Goal: Transaction & Acquisition: Book appointment/travel/reservation

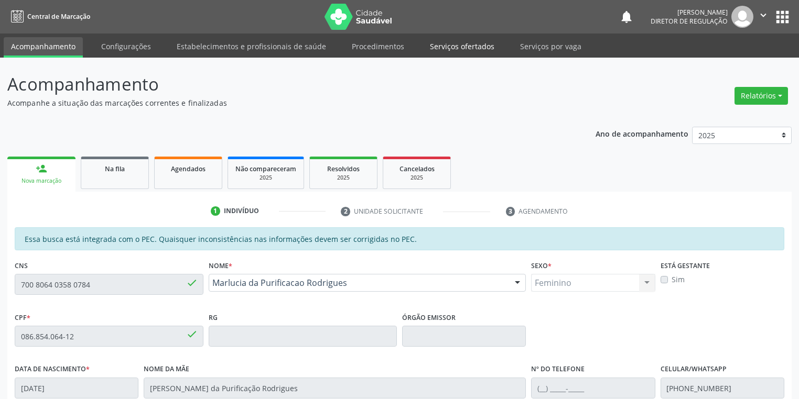
click at [470, 45] on link "Serviços ofertados" at bounding box center [461, 46] width 79 height 18
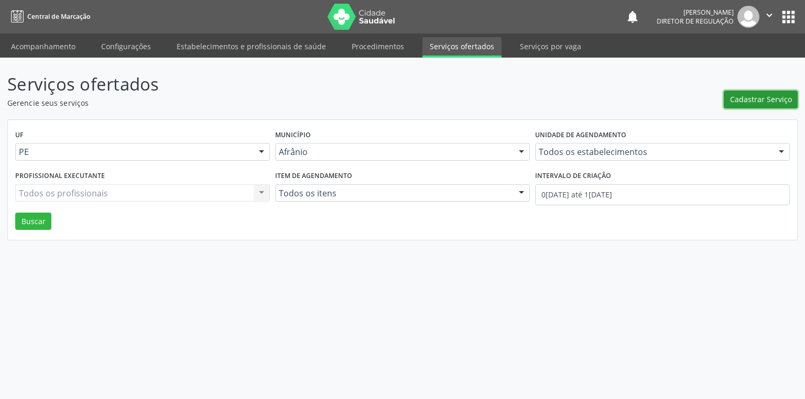
click at [736, 101] on span "Cadastrar Serviço" at bounding box center [761, 99] width 62 height 11
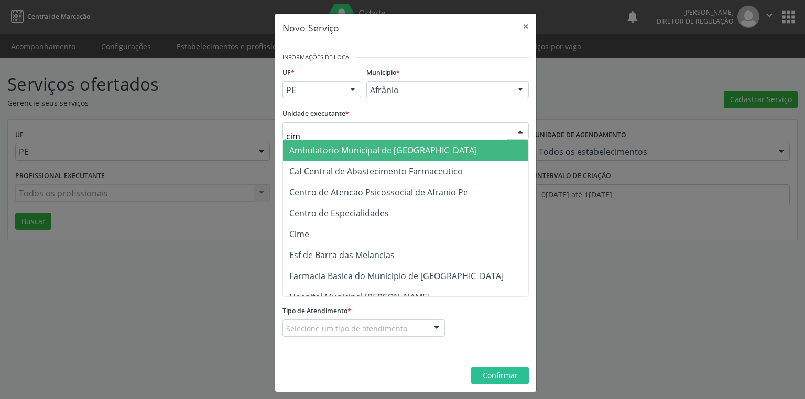
type input "cime"
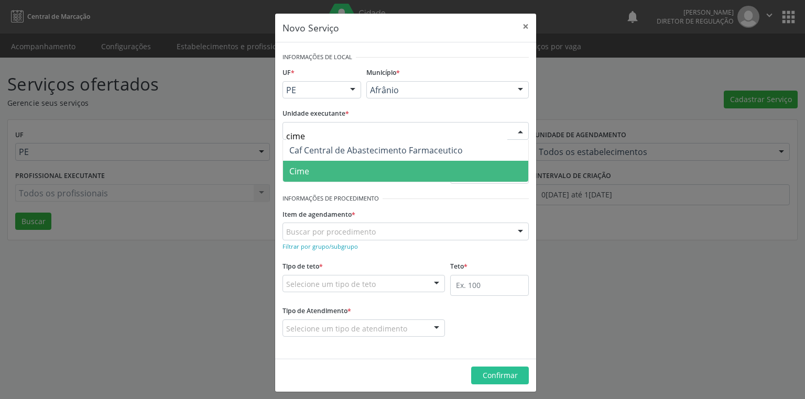
click at [312, 173] on span "Cime" at bounding box center [405, 171] width 245 height 21
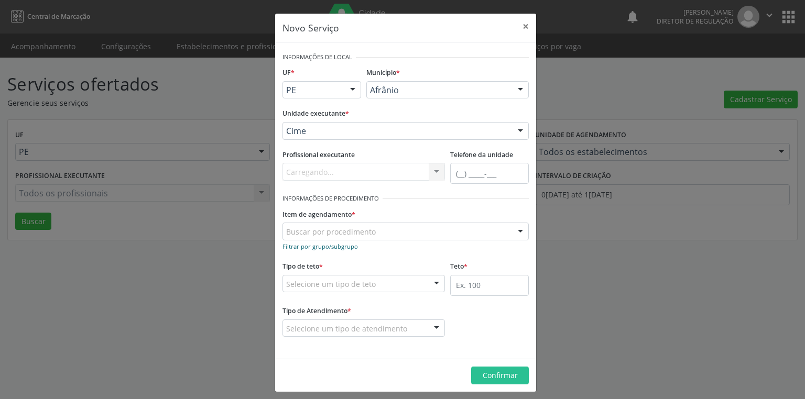
click at [319, 241] on link "Filtrar por grupo/subgrupo" at bounding box center [320, 246] width 75 height 10
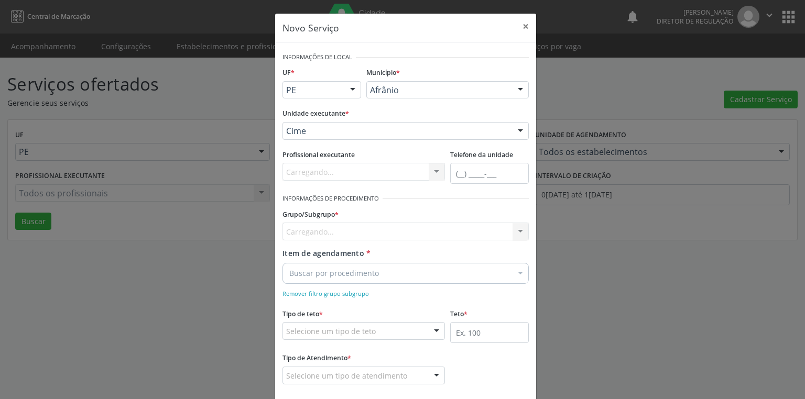
click at [316, 237] on div "Carregando... Nenhum resultado encontrado para: " " Nenhuma opção encontrada" at bounding box center [406, 232] width 246 height 18
type input "0"
click at [231, 291] on div "Novo Serviço × Informações de Local UF * PE BA PE Nenhum resultado encontrado p…" at bounding box center [402, 199] width 805 height 399
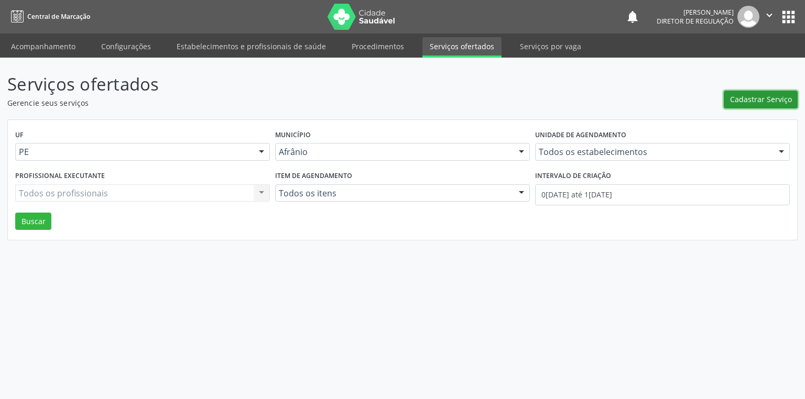
click at [756, 93] on button "Cadastrar Serviço" at bounding box center [761, 100] width 74 height 18
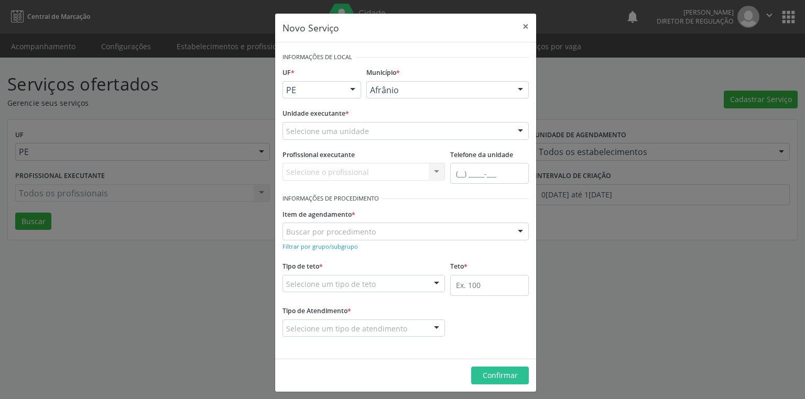
drag, startPoint x: 373, startPoint y: 94, endPoint x: 373, endPoint y: 102, distance: 7.9
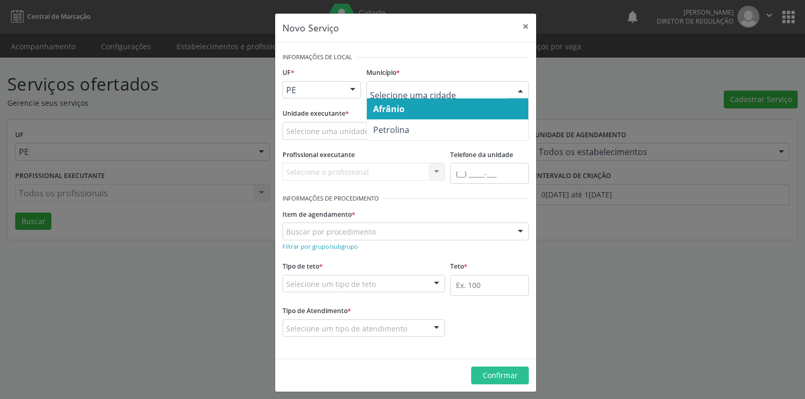
drag, startPoint x: 382, startPoint y: 113, endPoint x: 340, endPoint y: 125, distance: 43.8
click at [382, 112] on span "Afrânio" at bounding box center [388, 109] width 31 height 12
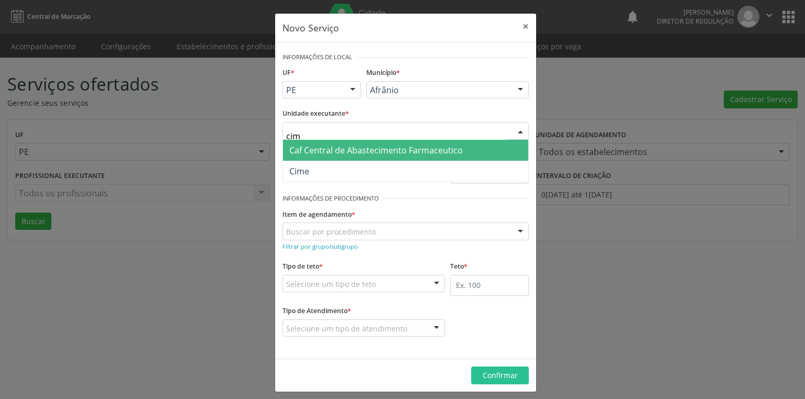
type input "cime"
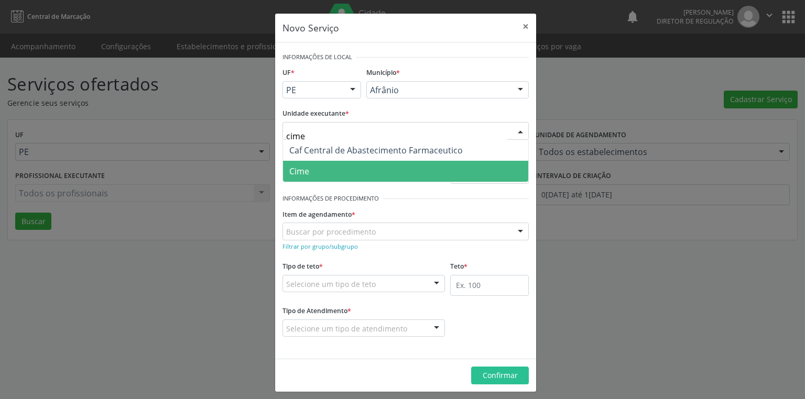
click at [319, 167] on span "Cime" at bounding box center [405, 171] width 245 height 21
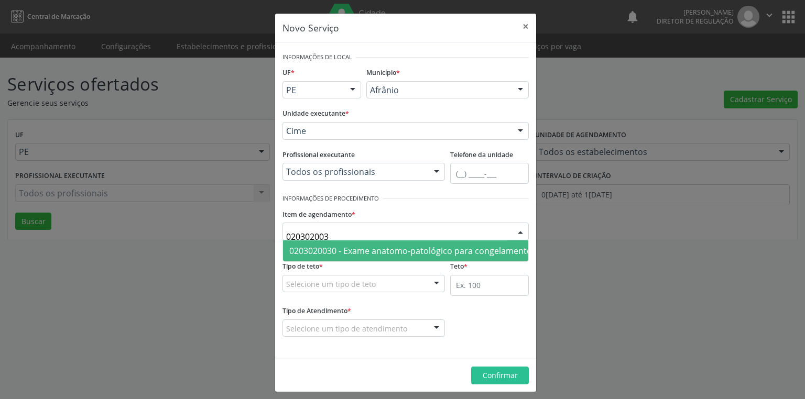
type input "0203020030"
click at [303, 249] on span "0203020030 - Exame anatomo-patológico para congelamento / parafina por peça cir…" at bounding box center [556, 251] width 535 height 12
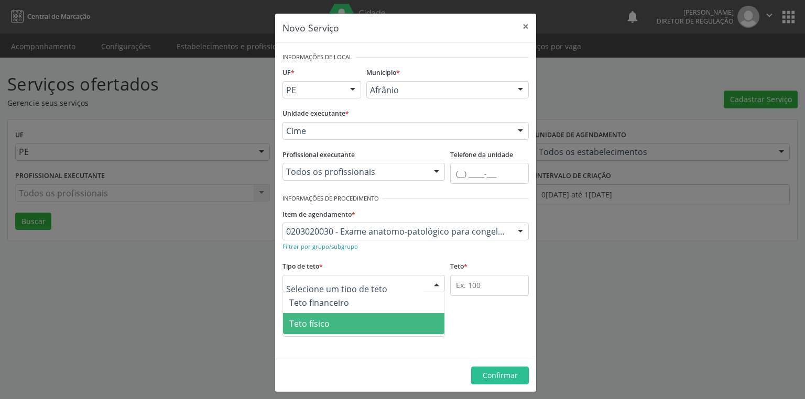
drag, startPoint x: 312, startPoint y: 327, endPoint x: 425, endPoint y: 302, distance: 115.2
click at [315, 325] on span "Teto físico" at bounding box center [309, 324] width 40 height 12
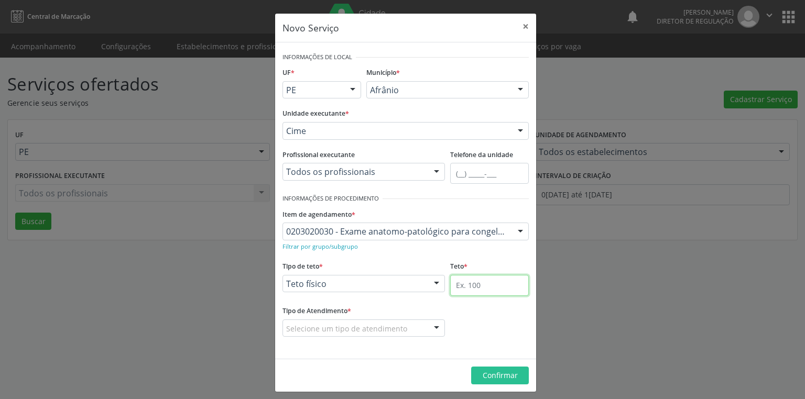
click at [455, 286] on input "text" at bounding box center [489, 285] width 79 height 21
type input "2"
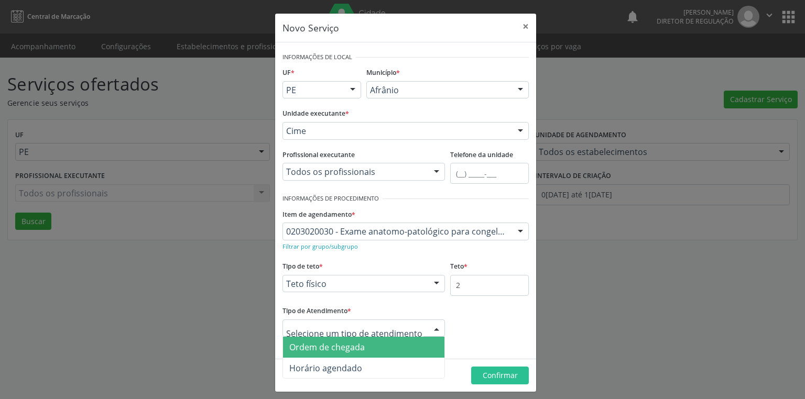
click at [351, 351] on span "Ordem de chegada" at bounding box center [326, 348] width 75 height 12
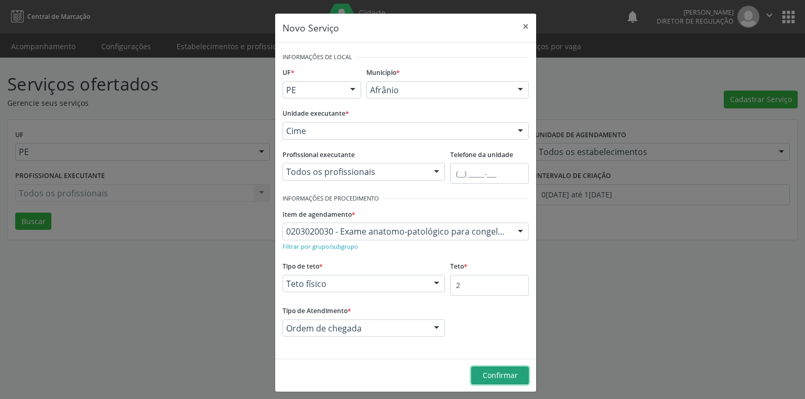
click at [496, 375] on span "Confirmar" at bounding box center [500, 376] width 35 height 10
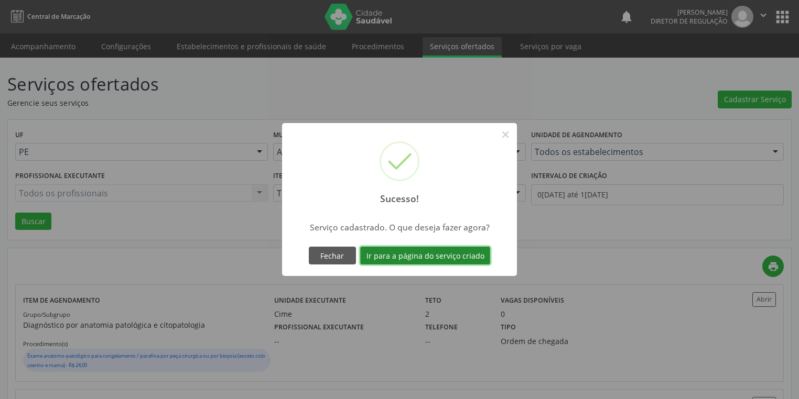
click at [434, 252] on button "Ir para a página do serviço criado" at bounding box center [425, 256] width 130 height 18
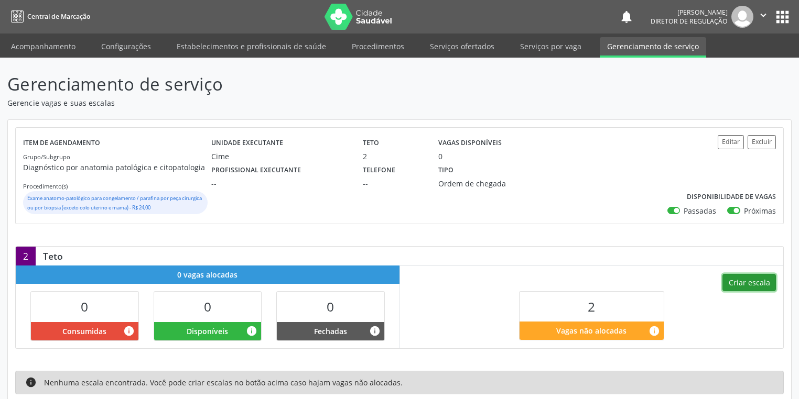
click at [743, 279] on button "Criar escala" at bounding box center [748, 283] width 53 height 18
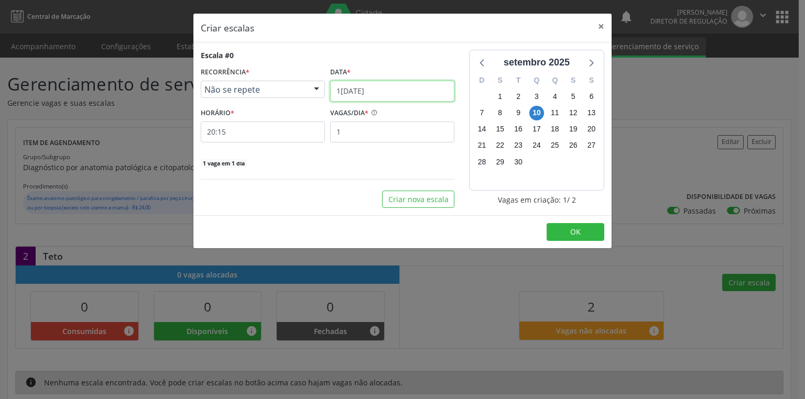
click at [369, 96] on input "1[DATE]" at bounding box center [392, 91] width 124 height 21
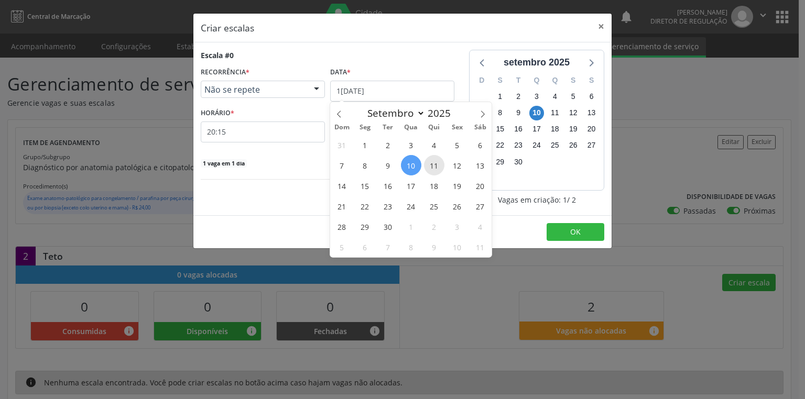
click at [431, 162] on span "11" at bounding box center [434, 165] width 20 height 20
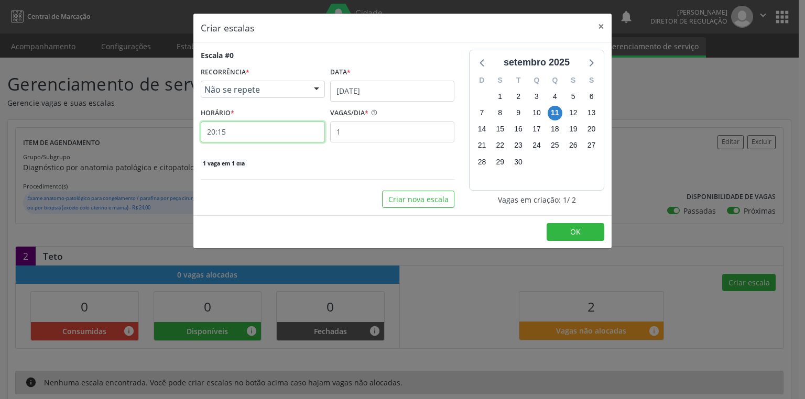
click at [250, 136] on input "20:15" at bounding box center [263, 132] width 124 height 21
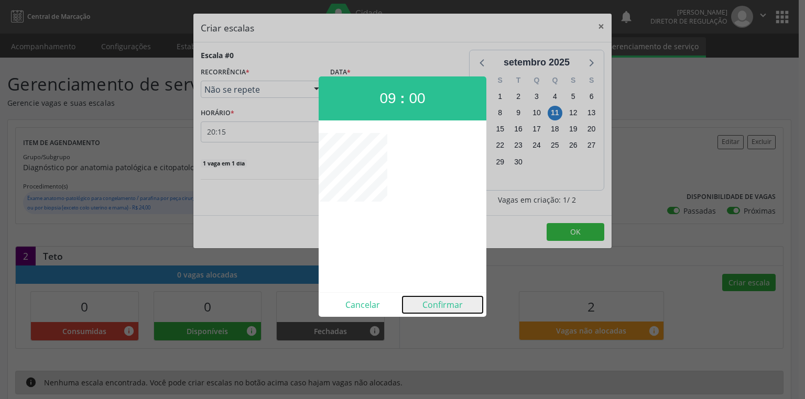
drag, startPoint x: 443, startPoint y: 303, endPoint x: 443, endPoint y: 296, distance: 7.4
click at [443, 302] on button "Confirmar" at bounding box center [443, 305] width 80 height 17
type input "09:00"
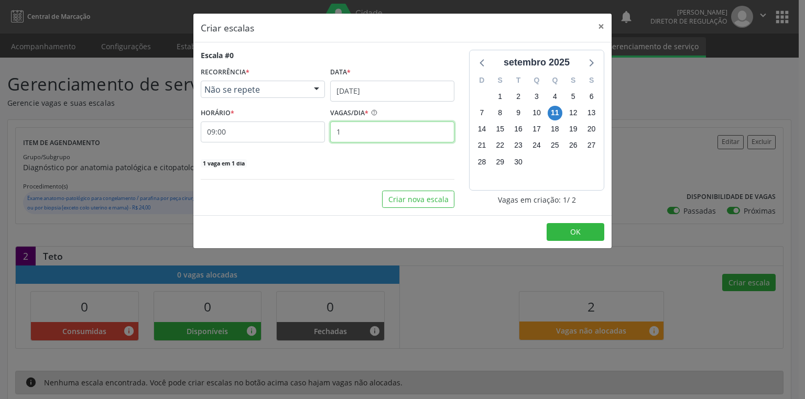
click at [350, 128] on input "1" at bounding box center [392, 132] width 124 height 21
type input "2"
click at [590, 234] on button "OK" at bounding box center [576, 232] width 58 height 18
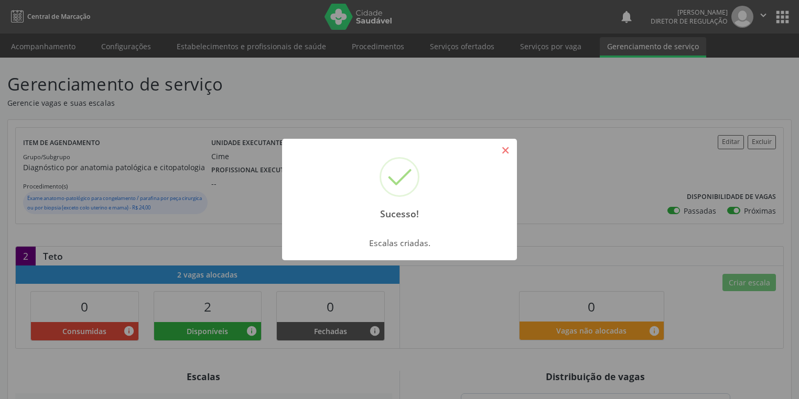
click at [501, 147] on button "×" at bounding box center [505, 151] width 18 height 18
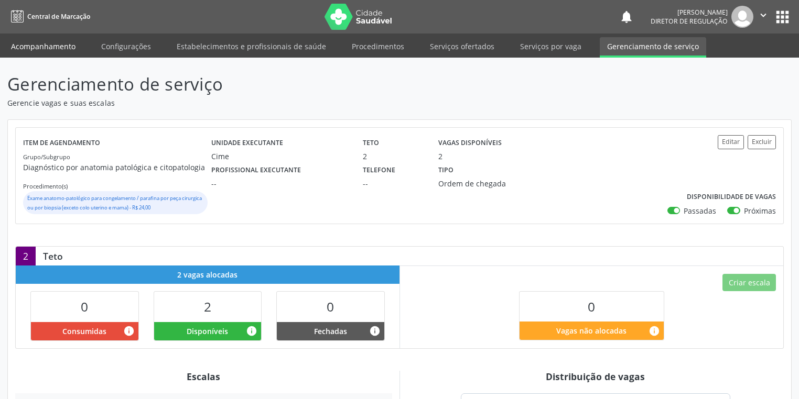
click at [25, 46] on link "Acompanhamento" at bounding box center [43, 46] width 79 height 18
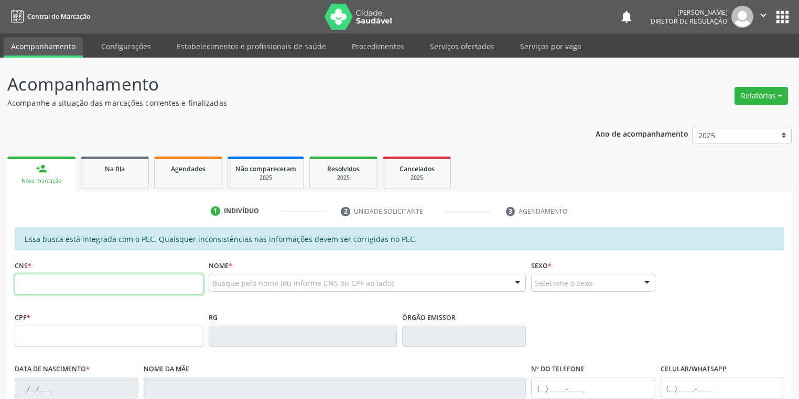
click at [80, 289] on input "text" at bounding box center [109, 284] width 189 height 21
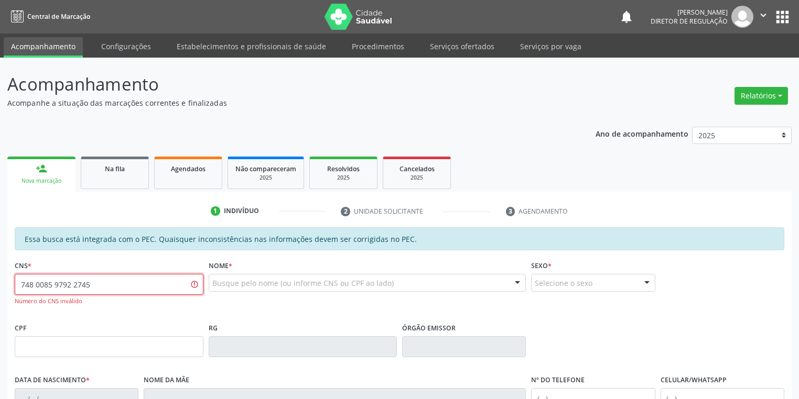
drag, startPoint x: 128, startPoint y: 285, endPoint x: 122, endPoint y: 266, distance: 19.9
click at [124, 267] on div "CNS * 748 0085 9792 2745 Número do CNS inválido" at bounding box center [109, 282] width 189 height 48
type input "7"
type input "704 8085 9792 2745"
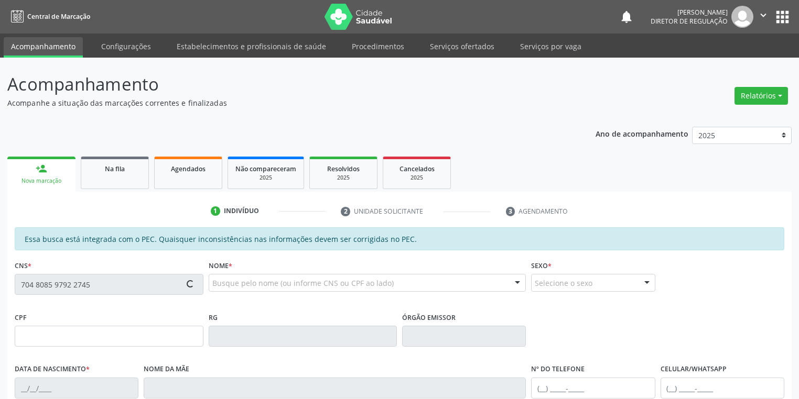
type input "041.105.684-04"
type input "1[DATE]"
type input "[PERSON_NAME][DATE]"
type input "(87) 98842-3538"
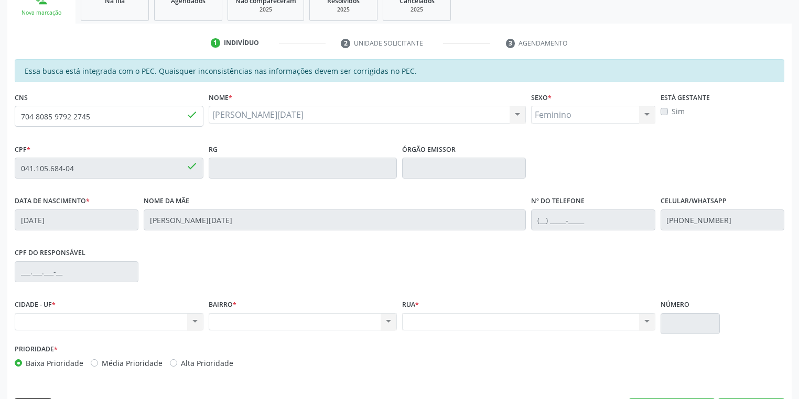
scroll to position [199, 0]
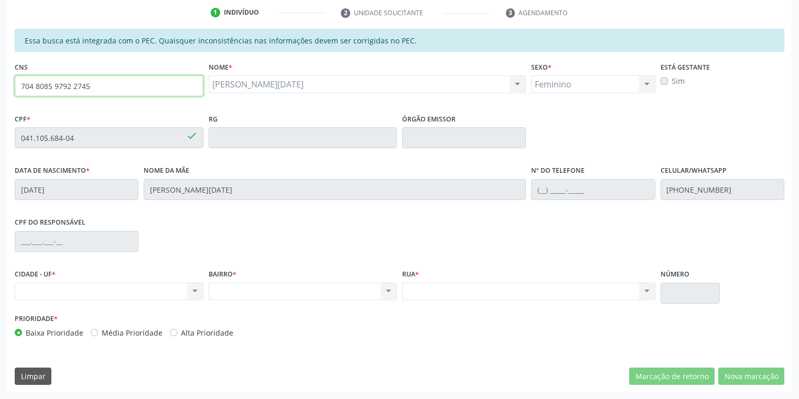
drag, startPoint x: 93, startPoint y: 83, endPoint x: 15, endPoint y: 92, distance: 78.6
click at [15, 92] on input "704 8085 9792 2745" at bounding box center [109, 85] width 189 height 21
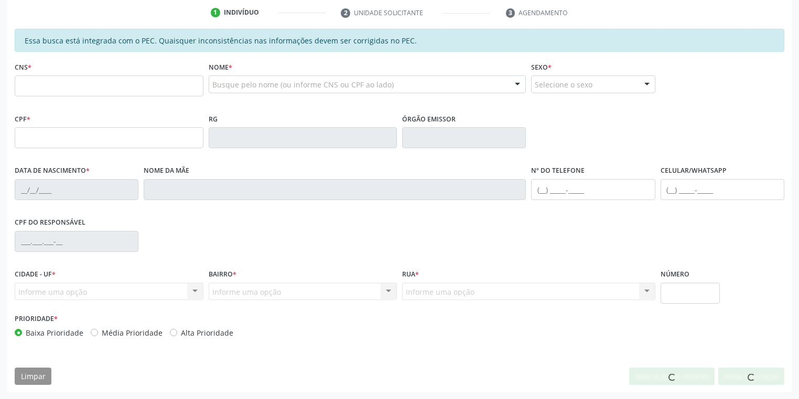
scroll to position [199, 0]
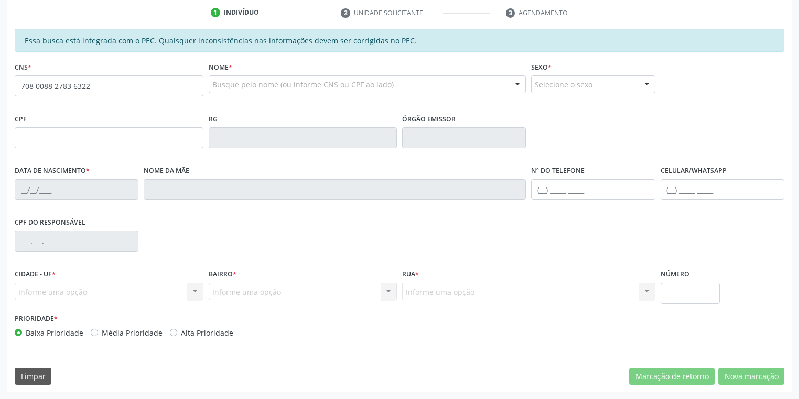
type input "708 0088 2783 6322"
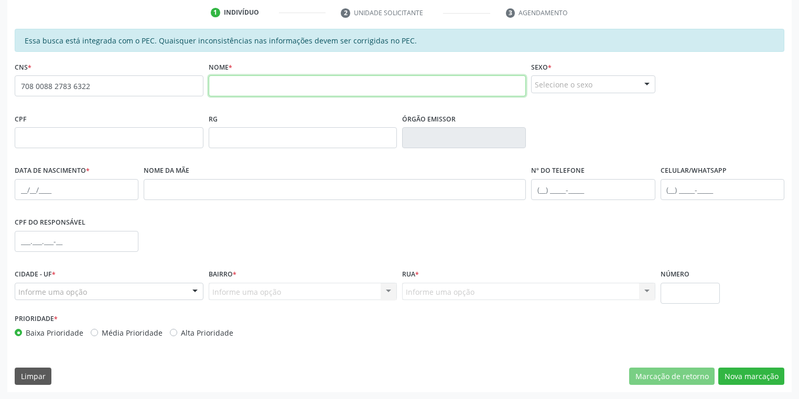
click at [229, 90] on input "text" at bounding box center [368, 85] width 318 height 21
type input "maria auxiliadora dias da silva"
drag, startPoint x: 559, startPoint y: 75, endPoint x: 559, endPoint y: 90, distance: 14.2
click at [559, 77] on div "Selecione o sexo" at bounding box center [593, 84] width 124 height 18
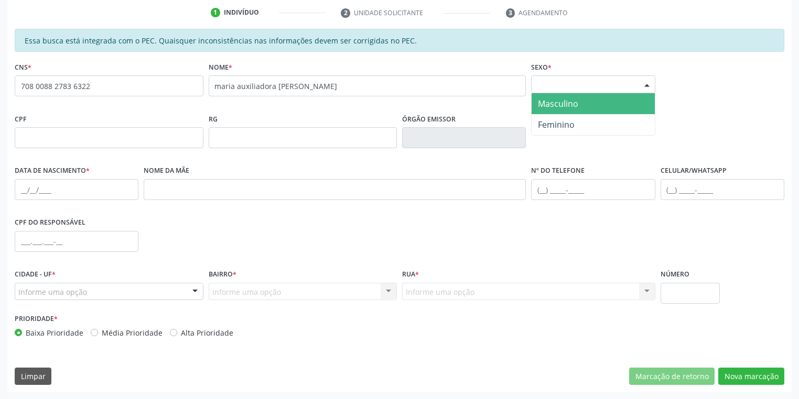
click at [570, 105] on span "Masculino" at bounding box center [558, 104] width 40 height 12
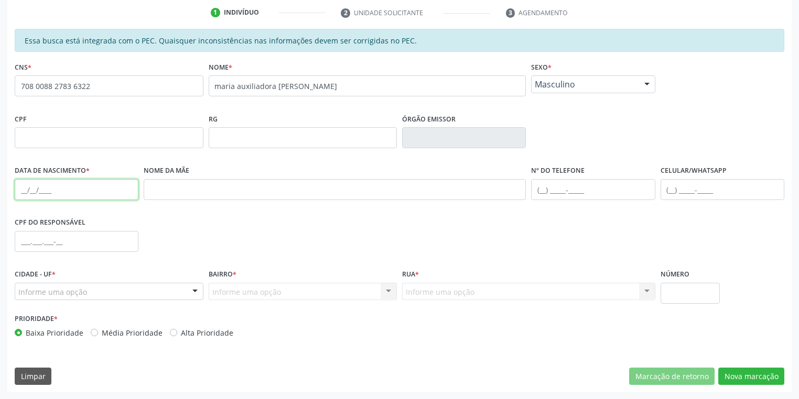
click at [19, 187] on input "text" at bounding box center [77, 189] width 124 height 21
type input "26/10/1973"
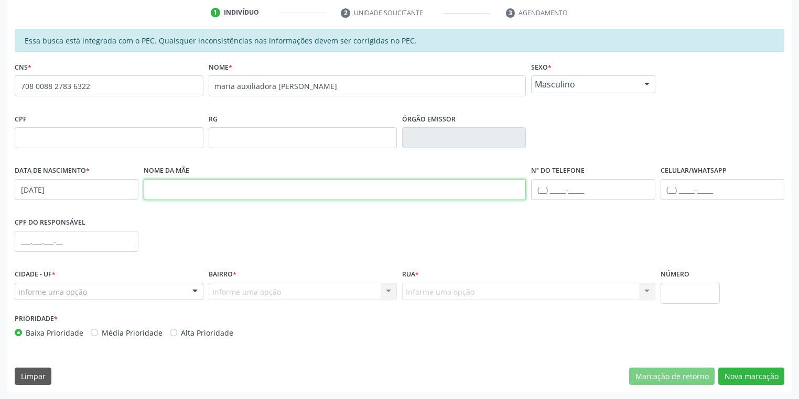
click at [220, 195] on input "text" at bounding box center [335, 189] width 382 height 21
type input "dedite maria dias"
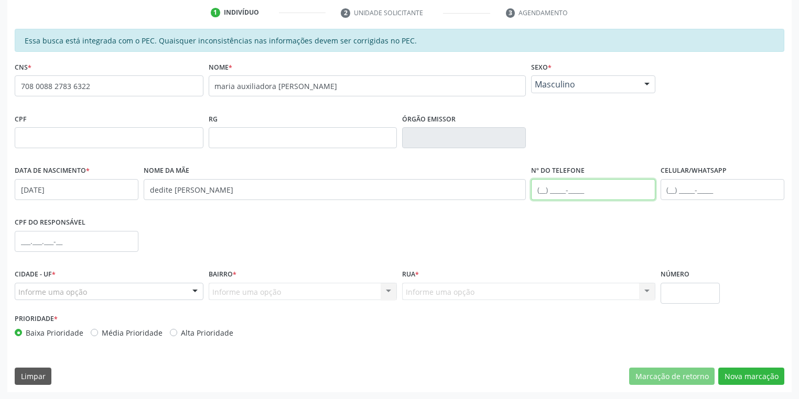
click at [548, 187] on input "text" at bounding box center [593, 189] width 124 height 21
type input "(87) 8855-8915"
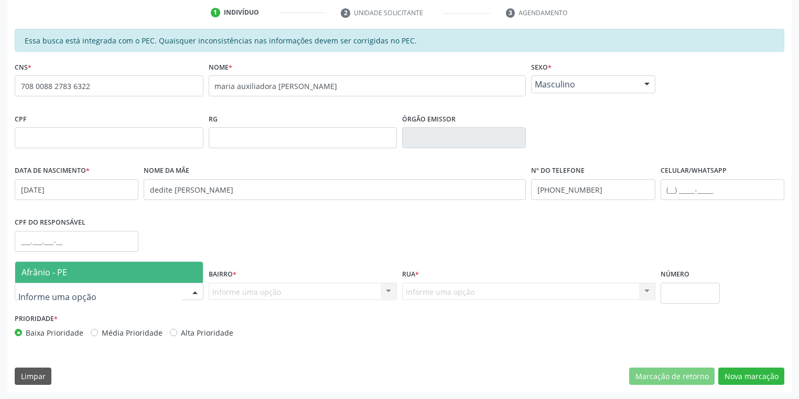
click at [57, 275] on span "Afrânio - PE" at bounding box center [44, 273] width 46 height 12
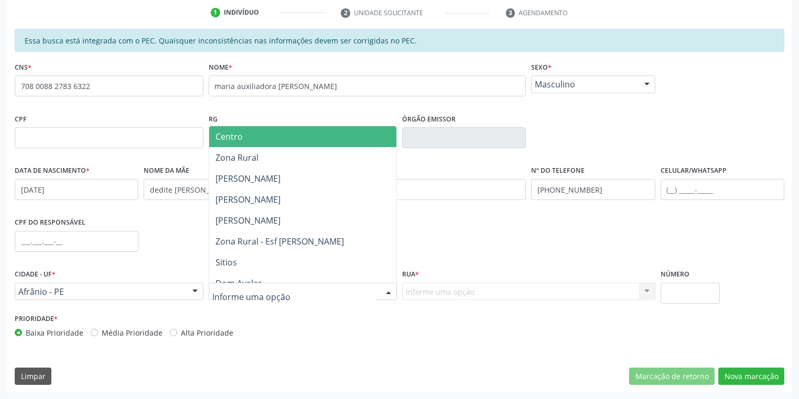
click at [233, 134] on span "Centro" at bounding box center [228, 137] width 27 height 12
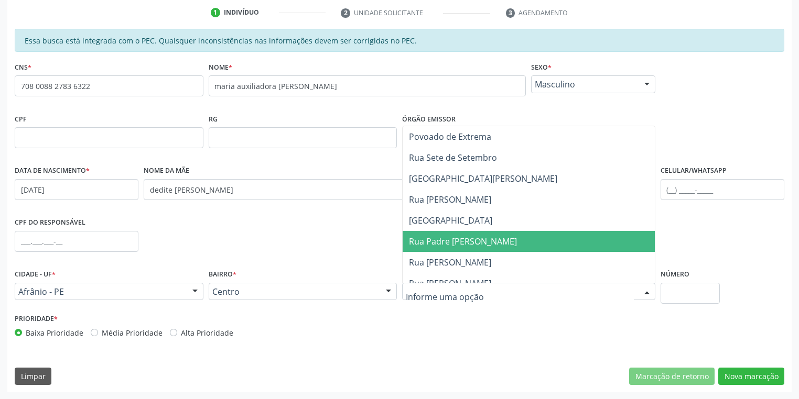
click at [425, 239] on span "Rua Padre Cicero" at bounding box center [463, 242] width 108 height 12
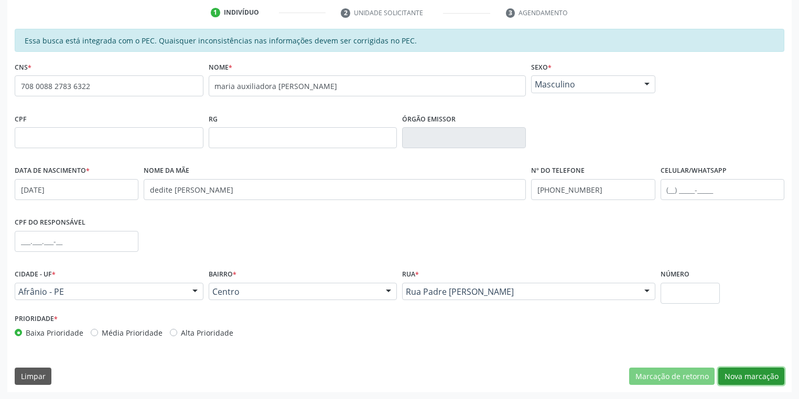
click at [728, 373] on button "Nova marcação" at bounding box center [751, 377] width 66 height 18
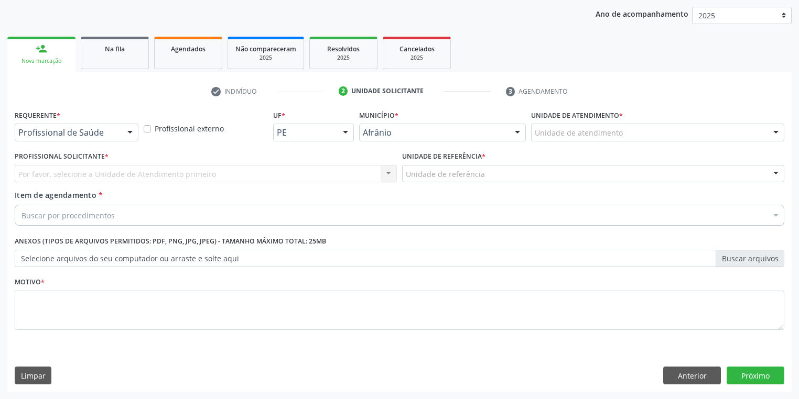
scroll to position [120, 0]
drag, startPoint x: 564, startPoint y: 138, endPoint x: 562, endPoint y: 149, distance: 11.2
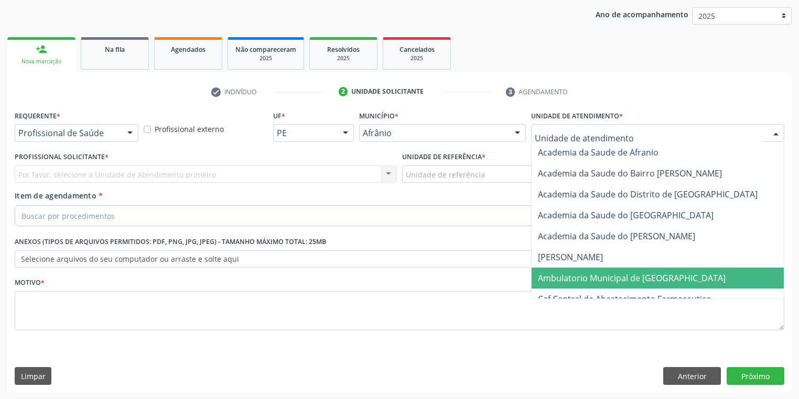
drag, startPoint x: 562, startPoint y: 274, endPoint x: 503, endPoint y: 238, distance: 69.4
click at [562, 274] on span "Ambulatorio Municipal de [GEOGRAPHIC_DATA]" at bounding box center [632, 279] width 188 height 12
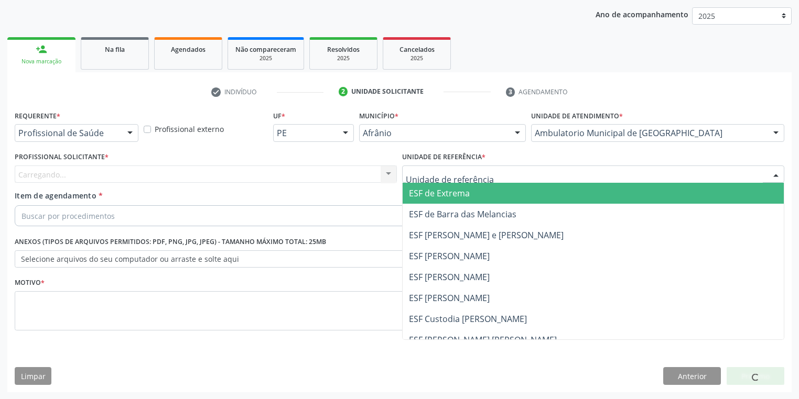
drag, startPoint x: 422, startPoint y: 175, endPoint x: 434, endPoint y: 243, distance: 69.6
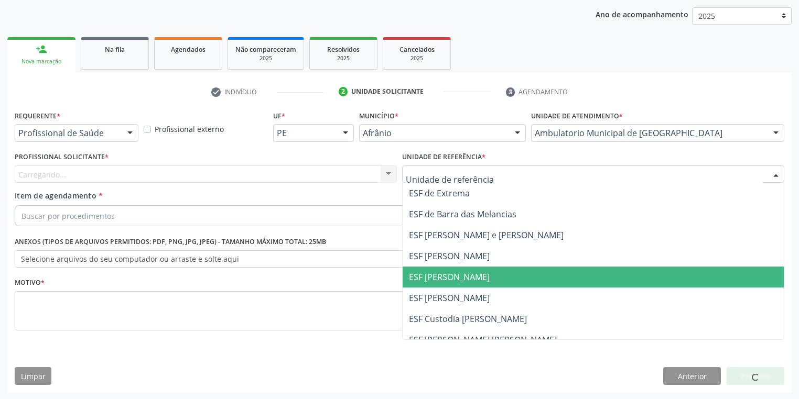
drag, startPoint x: 439, startPoint y: 272, endPoint x: 408, endPoint y: 262, distance: 31.8
click at [439, 272] on span "ESF [PERSON_NAME]" at bounding box center [449, 278] width 81 height 12
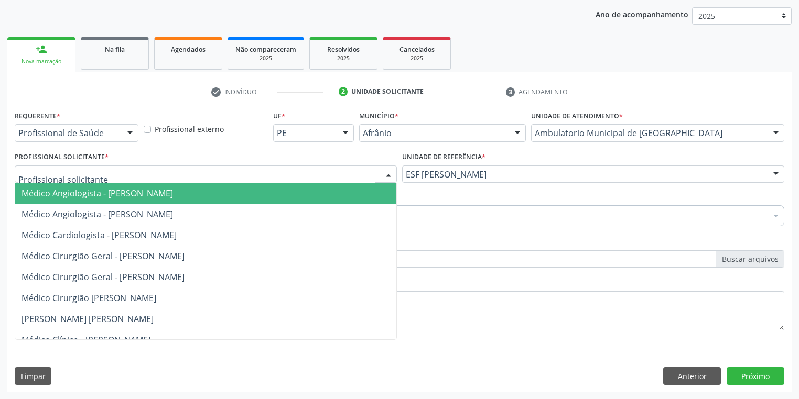
drag, startPoint x: 123, startPoint y: 172, endPoint x: 122, endPoint y: 191, distance: 19.4
click at [122, 172] on div at bounding box center [206, 175] width 382 height 18
drag, startPoint x: 122, startPoint y: 192, endPoint x: 120, endPoint y: 204, distance: 12.7
click at [122, 193] on span "Médico Angiologista - [PERSON_NAME]" at bounding box center [96, 194] width 151 height 12
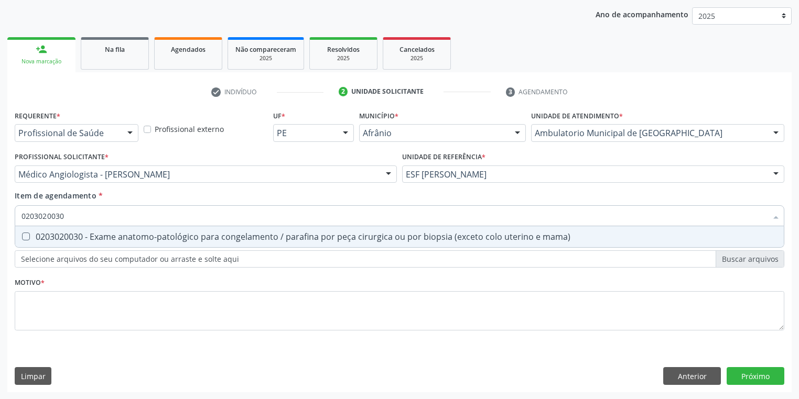
click at [109, 247] on div "Requerente * Profissional de Saúde Profissional de Saúde Paciente Nenhum result…" at bounding box center [399, 226] width 769 height 237
type input "0203020030"
click at [66, 231] on span "0203020030 - Exame anatomo-patológico para congelamento / parafina por peça cir…" at bounding box center [399, 236] width 768 height 21
checkbox mama\) "true"
click at [56, 309] on div "Requerente * Profissional de Saúde Profissional de Saúde Paciente Nenhum result…" at bounding box center [399, 226] width 769 height 237
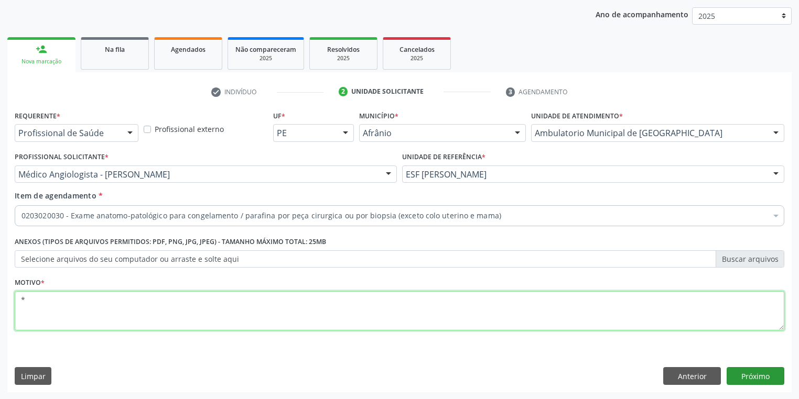
type textarea "*"
click at [746, 375] on button "Próximo" at bounding box center [756, 376] width 58 height 18
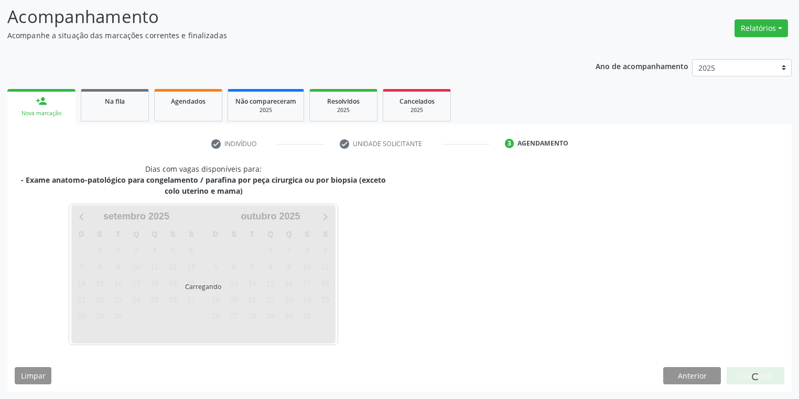
scroll to position [67, 0]
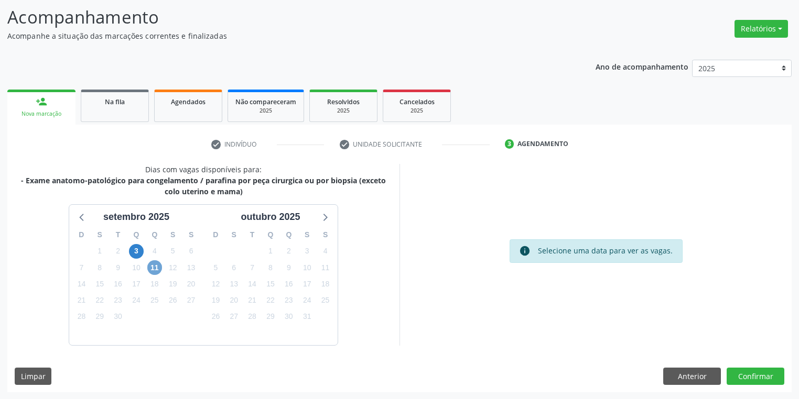
click at [147, 266] on span "11" at bounding box center [154, 268] width 15 height 15
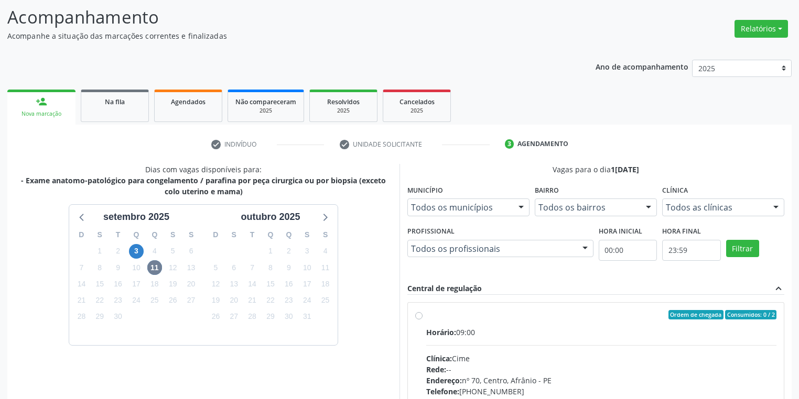
click at [538, 332] on div "Horário: 09:00" at bounding box center [601, 332] width 350 height 11
click at [422, 320] on input "Ordem de chegada Consumidos: 0 / 2 Horário: 09:00 Clínica: Cime Rede: -- Endere…" at bounding box center [418, 314] width 7 height 9
radio input "true"
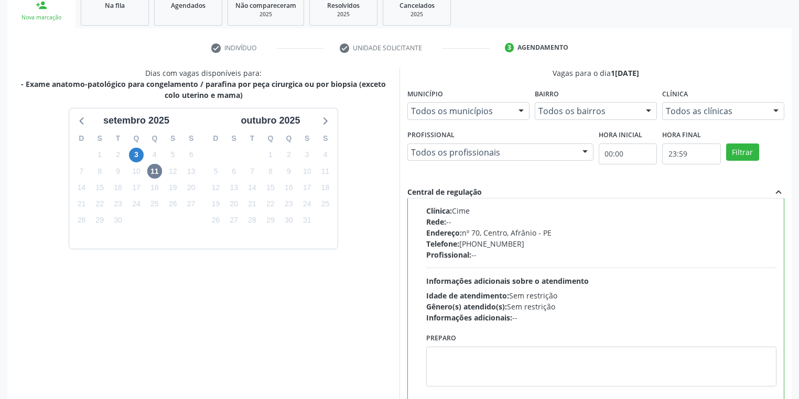
scroll to position [226, 0]
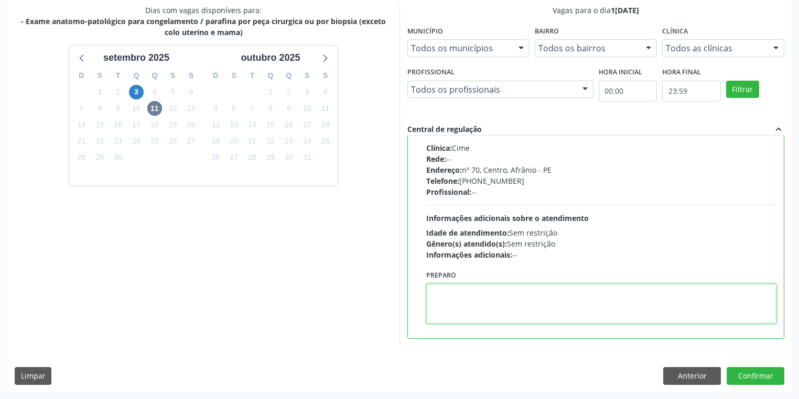
click at [497, 308] on textarea at bounding box center [601, 304] width 350 height 40
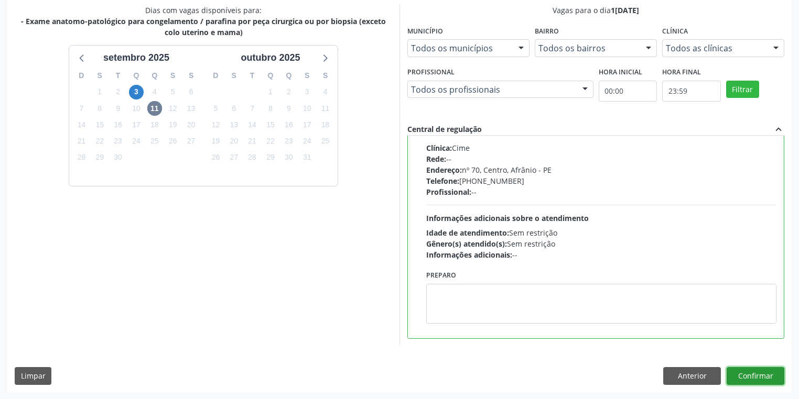
click at [744, 373] on button "Confirmar" at bounding box center [756, 376] width 58 height 18
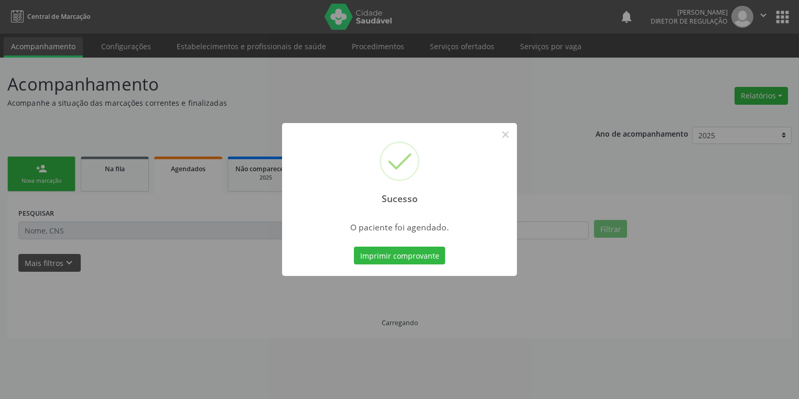
scroll to position [0, 0]
click at [415, 258] on button "Imprimir comprovante" at bounding box center [402, 256] width 91 height 18
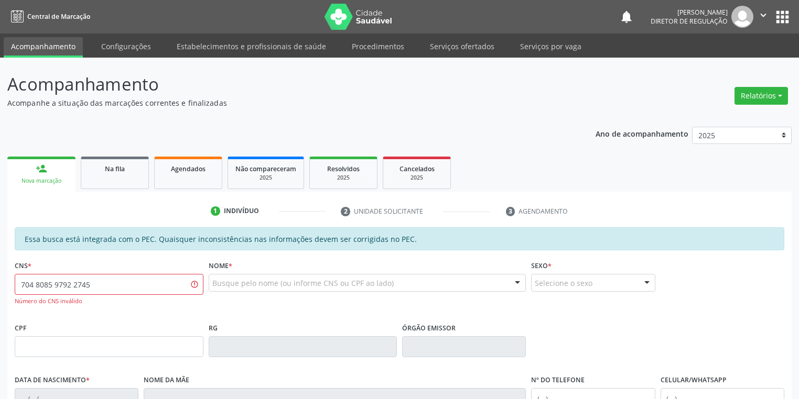
type input "704 8085 9792 2745"
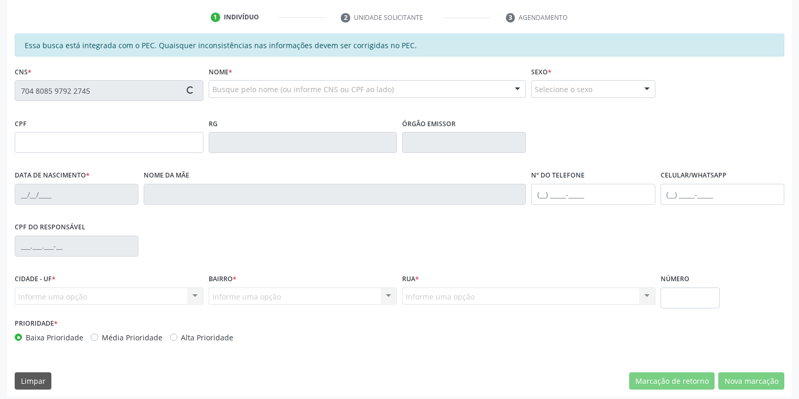
scroll to position [199, 0]
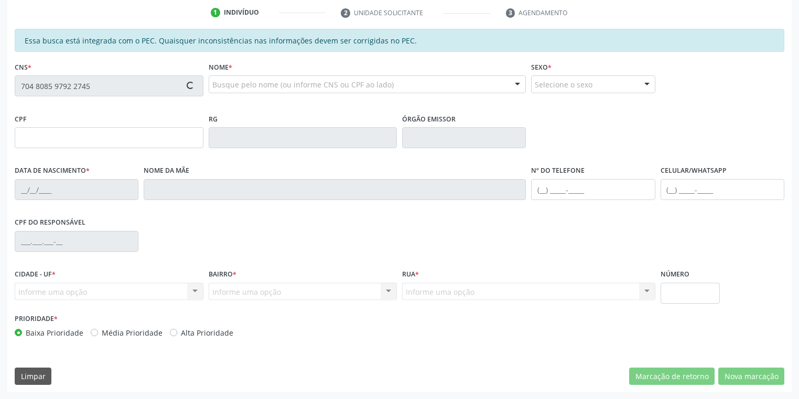
type input "041.105.684-04"
type input "1[DATE]"
type input "[PERSON_NAME][DATE]"
type input "[PHONE_NUMBER]"
type input "S/N"
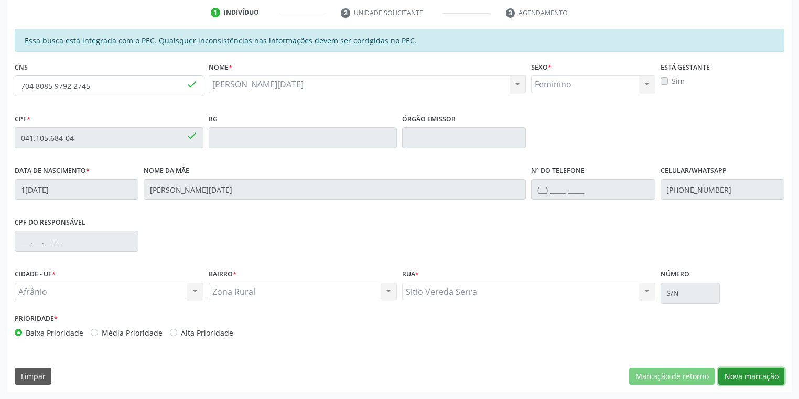
click at [734, 373] on button "Nova marcação" at bounding box center [751, 377] width 66 height 18
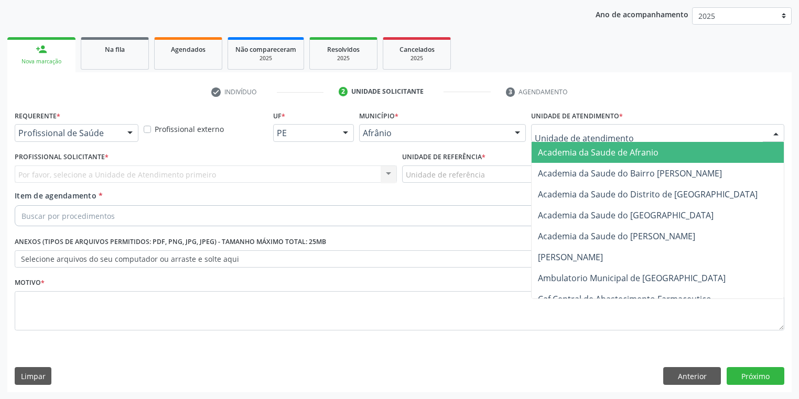
drag, startPoint x: 556, startPoint y: 134, endPoint x: 551, endPoint y: 196, distance: 61.5
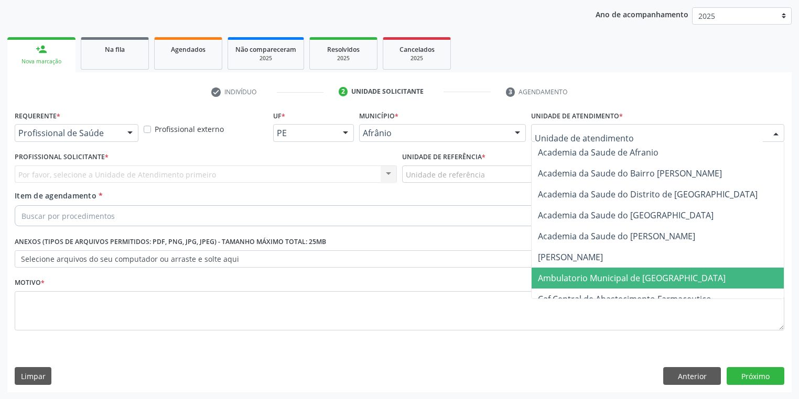
click at [556, 275] on span "Ambulatorio Municipal de [GEOGRAPHIC_DATA]" at bounding box center [632, 279] width 188 height 12
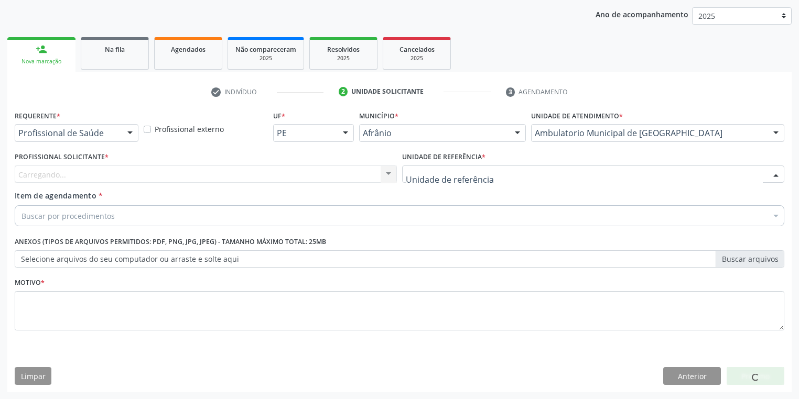
drag, startPoint x: 432, startPoint y: 179, endPoint x: 432, endPoint y: 257, distance: 78.6
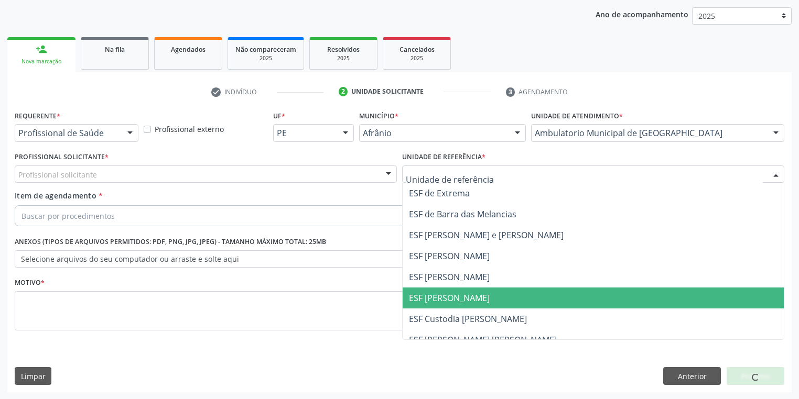
drag, startPoint x: 431, startPoint y: 299, endPoint x: 357, endPoint y: 281, distance: 76.5
click at [431, 299] on span "ESF [PERSON_NAME]" at bounding box center [449, 298] width 81 height 12
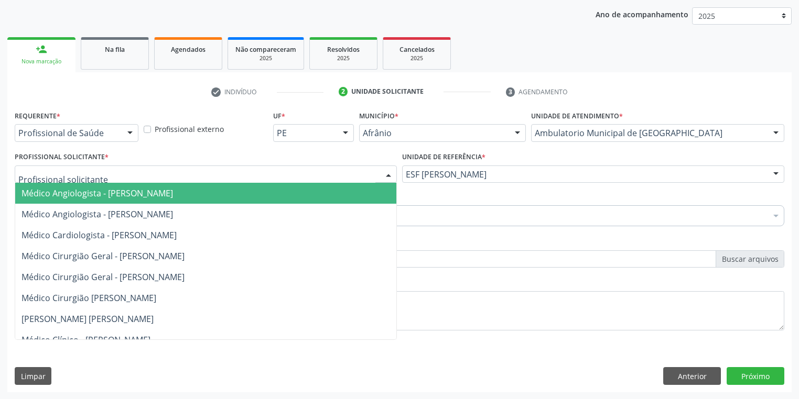
click at [79, 180] on div at bounding box center [206, 175] width 382 height 18
drag, startPoint x: 74, startPoint y: 191, endPoint x: 71, endPoint y: 205, distance: 15.0
click at [74, 191] on span "Médico Angiologista - [PERSON_NAME]" at bounding box center [96, 194] width 151 height 12
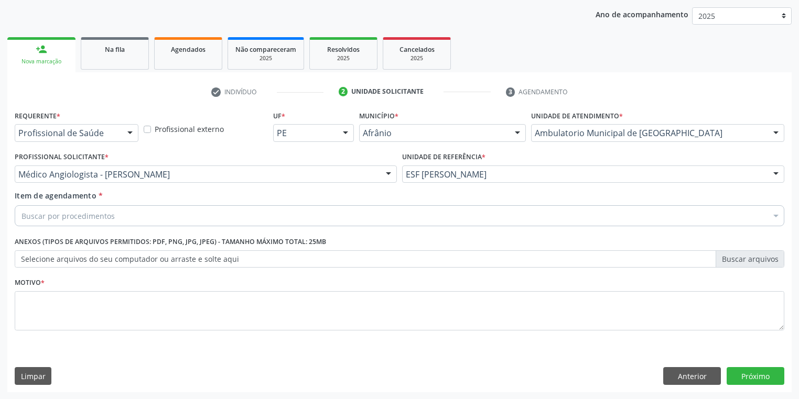
click at [71, 207] on div "Buscar por procedimentos" at bounding box center [399, 215] width 769 height 21
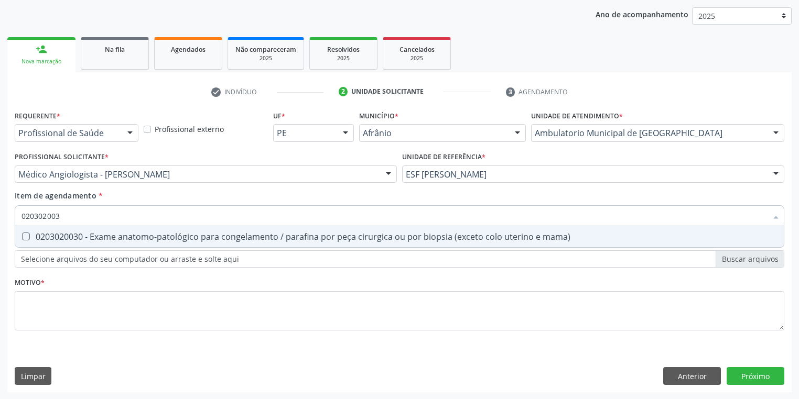
type input "0203020030"
drag, startPoint x: 46, startPoint y: 239, endPoint x: 52, endPoint y: 262, distance: 23.9
click at [47, 239] on div "0203020030 - Exame anatomo-patológico para congelamento / parafina por peça cir…" at bounding box center [399, 237] width 756 height 8
checkbox mama\) "true"
click at [43, 302] on div "Requerente * Profissional de Saúde Profissional de Saúde Paciente Nenhum result…" at bounding box center [399, 226] width 769 height 237
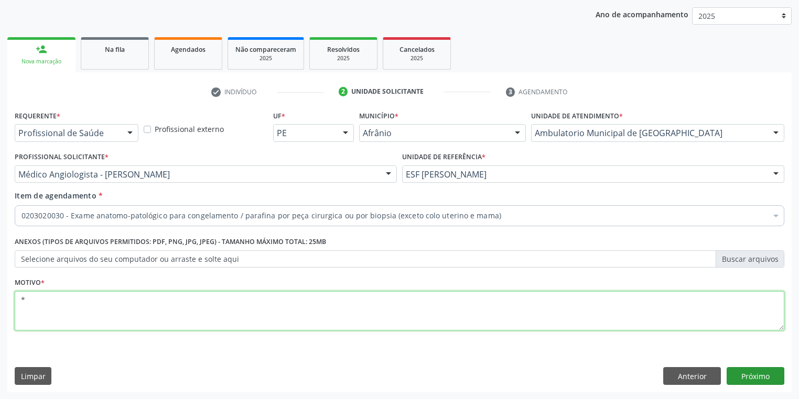
type textarea "*"
click at [760, 377] on button "Próximo" at bounding box center [756, 376] width 58 height 18
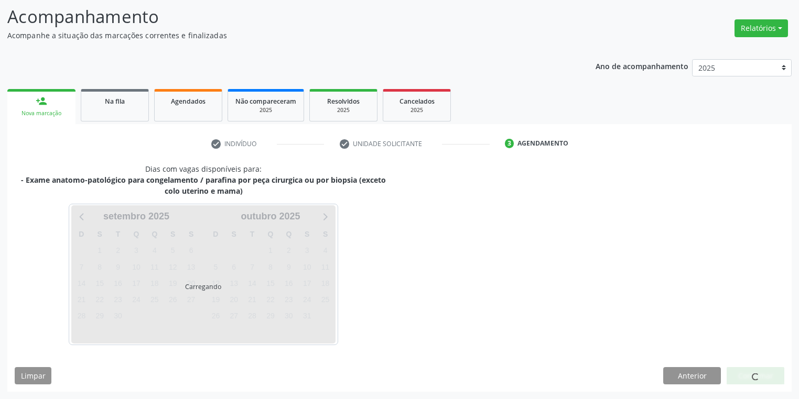
scroll to position [67, 0]
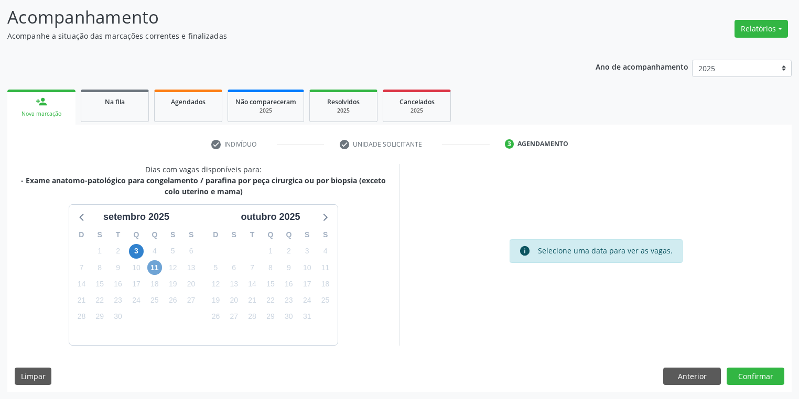
click at [159, 268] on span "11" at bounding box center [154, 268] width 15 height 15
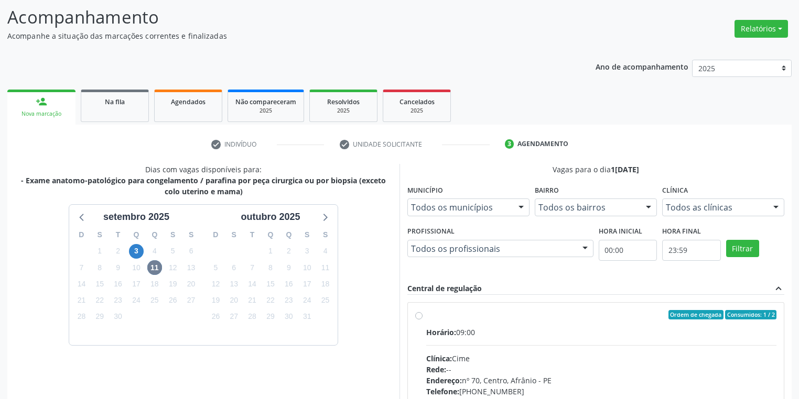
click at [639, 341] on div "Horário: 09:00 Clínica: Cime Rede: -- Endereço: [STREET_ADDRESS] Telefone: [PHO…" at bounding box center [601, 399] width 350 height 144
click at [422, 320] on input "Ordem de chegada Consumidos: 1 / 2 Horário: 09:00 Clínica: Cime Rede: -- Endere…" at bounding box center [418, 314] width 7 height 9
radio input "true"
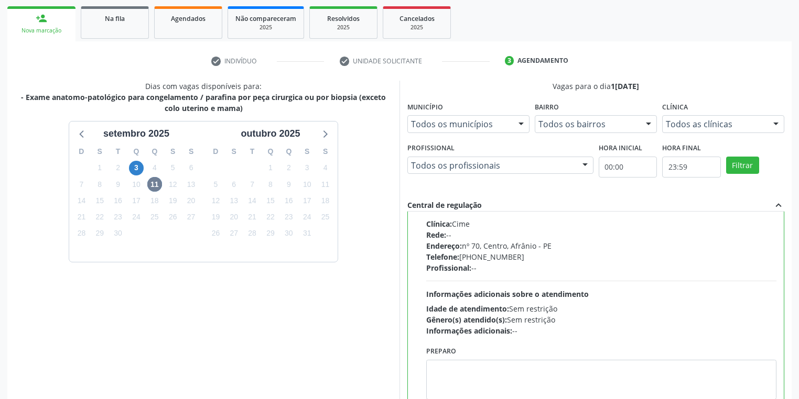
scroll to position [226, 0]
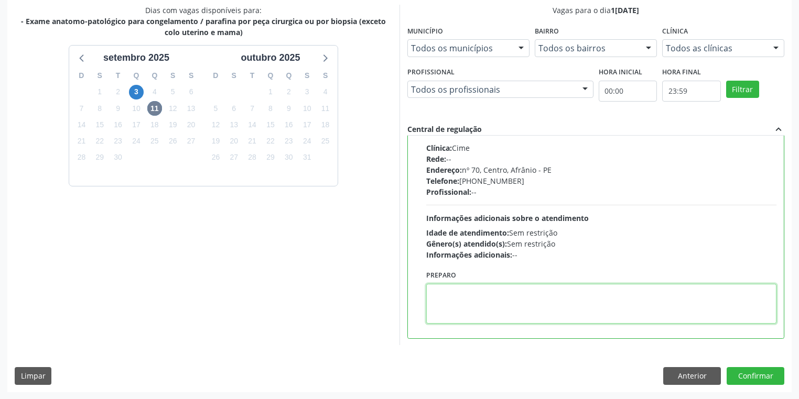
click at [514, 296] on textarea at bounding box center [601, 304] width 350 height 40
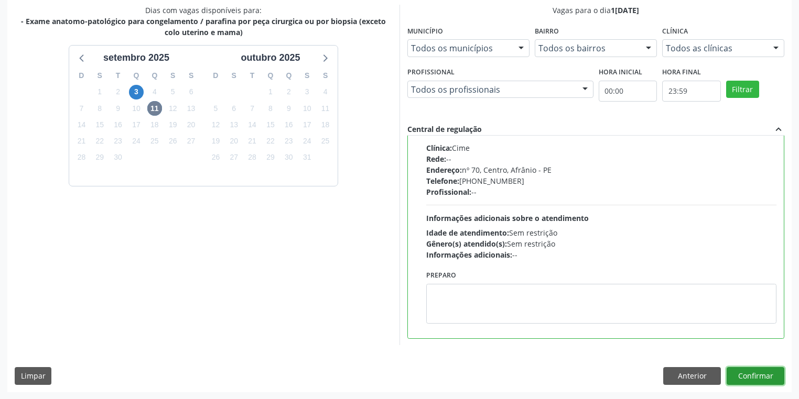
click at [733, 374] on button "Confirmar" at bounding box center [756, 376] width 58 height 18
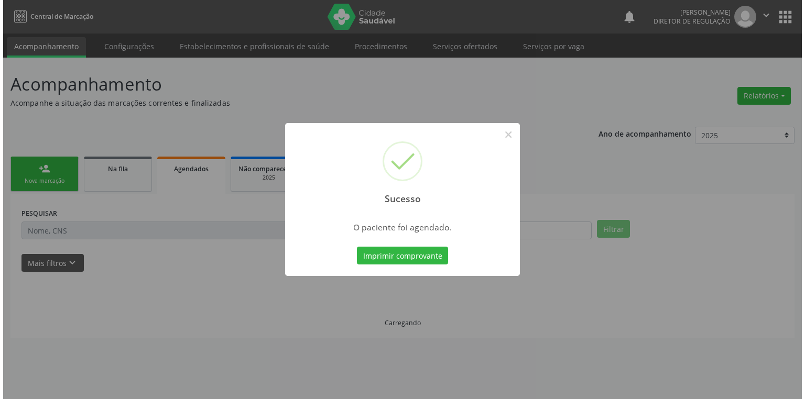
scroll to position [0, 0]
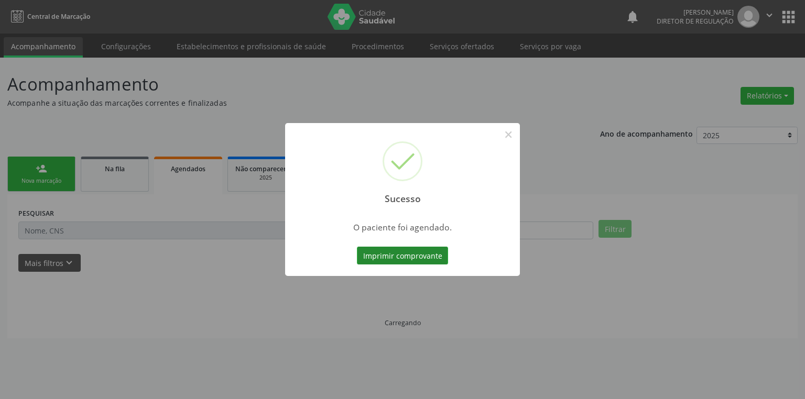
click at [394, 247] on button "Imprimir comprovante" at bounding box center [402, 256] width 91 height 18
